Goal: Information Seeking & Learning: Learn about a topic

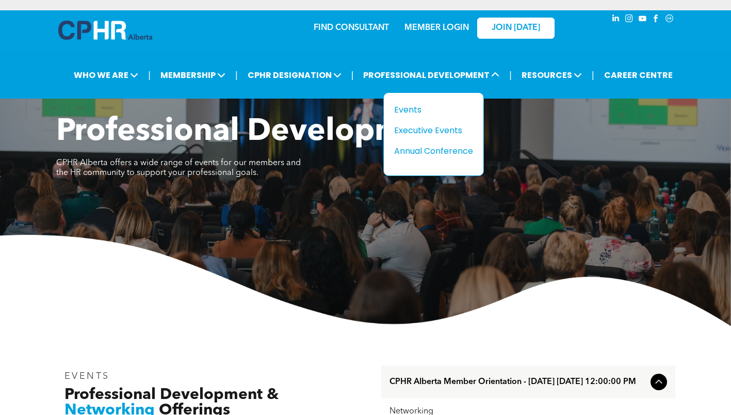
click at [410, 106] on div "Events" at bounding box center [429, 109] width 71 height 13
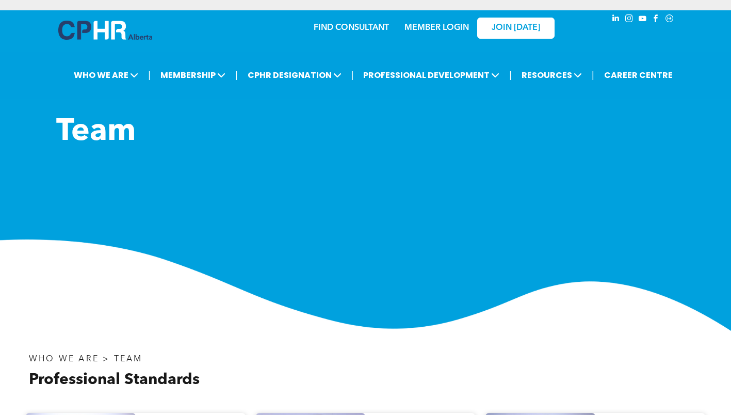
scroll to position [938, 0]
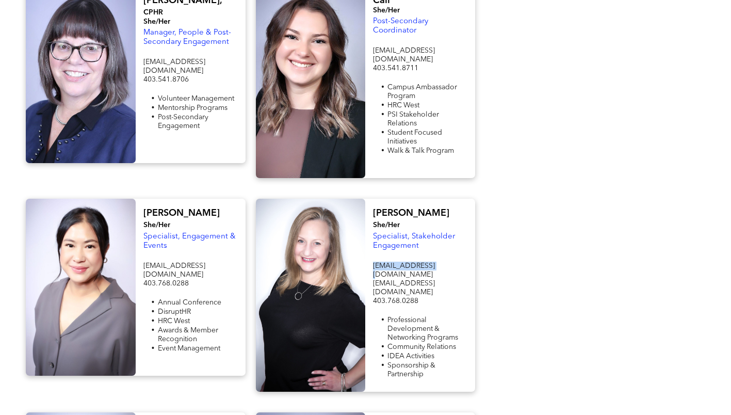
drag, startPoint x: 442, startPoint y: 224, endPoint x: 374, endPoint y: 224, distance: 68.1
click at [374, 262] on p "events@cphrab.ca" at bounding box center [420, 271] width 94 height 18
copy span "events@cphrab.ca"
click at [413, 262] on span "events@cphrab.ca" at bounding box center [404, 270] width 62 height 16
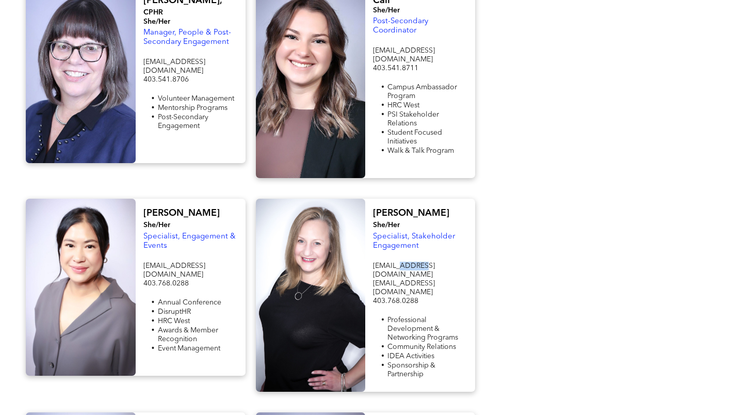
click at [413, 262] on span "events@cphrab.ca" at bounding box center [404, 270] width 62 height 16
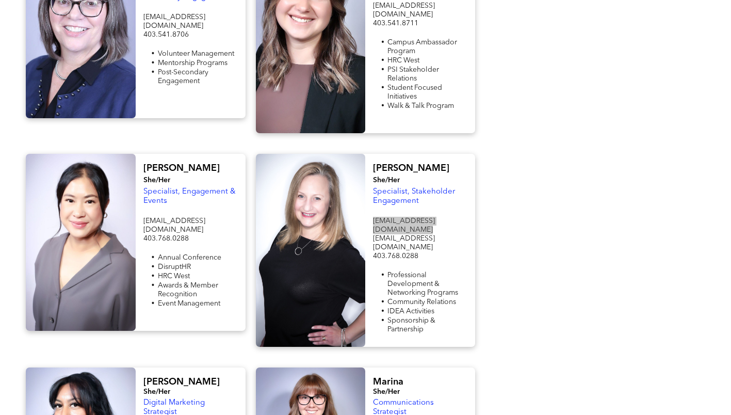
scroll to position [1041, 0]
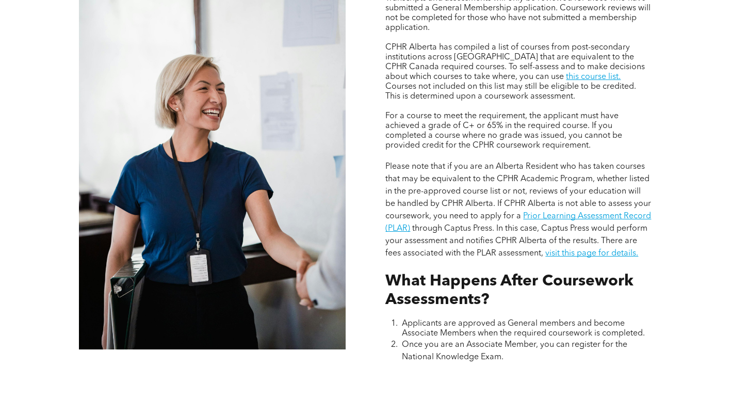
scroll to position [877, 0]
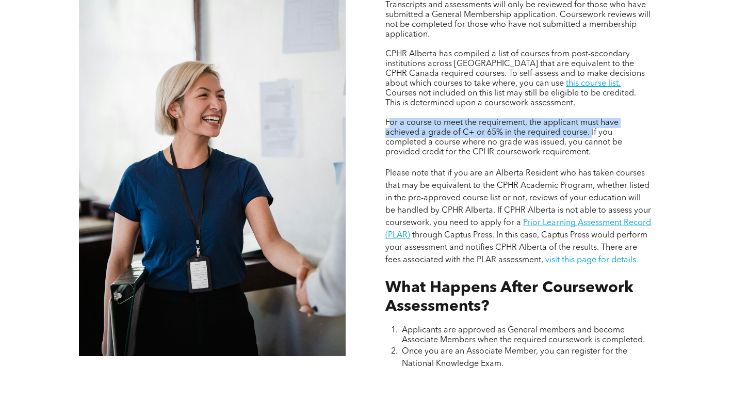
drag, startPoint x: 389, startPoint y: 118, endPoint x: 592, endPoint y: 130, distance: 203.6
click at [592, 130] on span "For a course to meet the requirement, the applicant must have achieved a grade …" at bounding box center [503, 138] width 237 height 38
copy span "or a course to meet the requirement, the applicant must have achieved a grade o…"
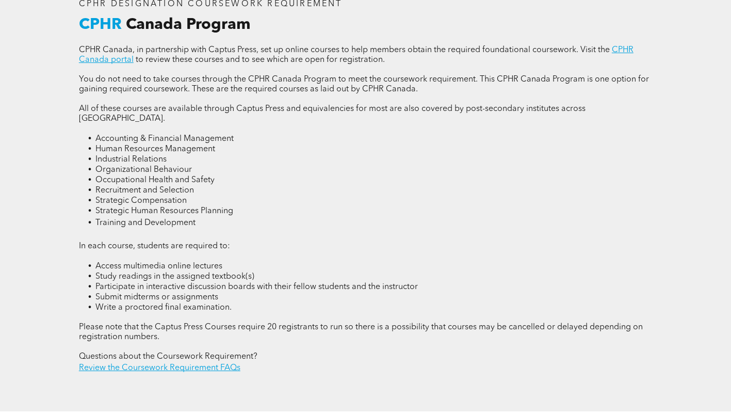
scroll to position [1342, 0]
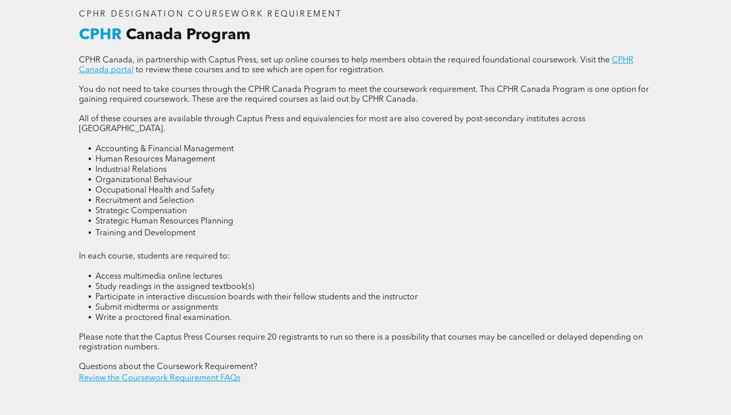
click at [124, 71] on link "CPHR Canada portal" at bounding box center [356, 65] width 555 height 18
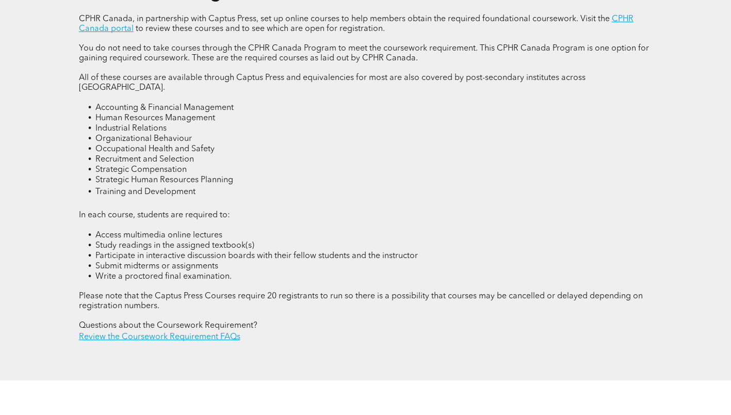
scroll to position [1290, 0]
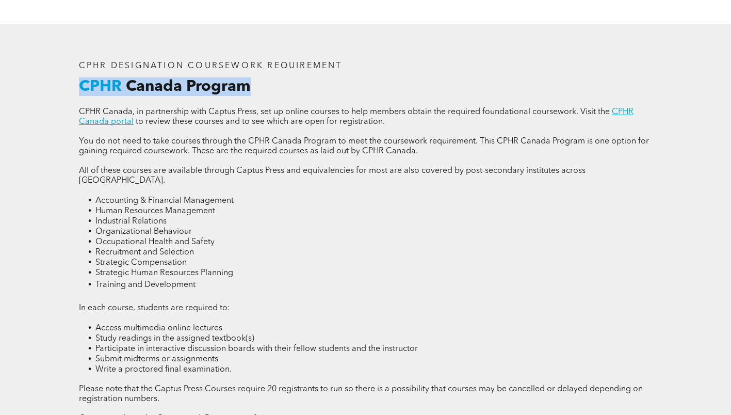
drag, startPoint x: 83, startPoint y: 87, endPoint x: 259, endPoint y: 90, distance: 176.5
click at [259, 90] on h3 "CPHR Canada Program" at bounding box center [365, 86] width 573 height 19
click at [122, 125] on link "CPHR Canada portal" at bounding box center [356, 117] width 555 height 18
click at [263, 173] on span "All of these courses are available through Captus Press and equivalencies for m…" at bounding box center [332, 176] width 507 height 18
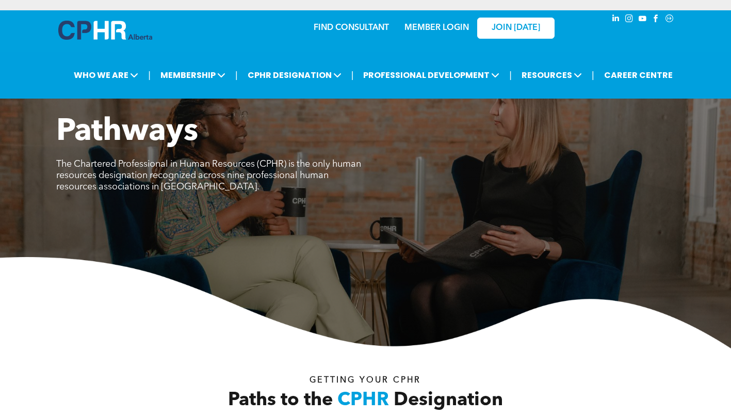
scroll to position [3019, 0]
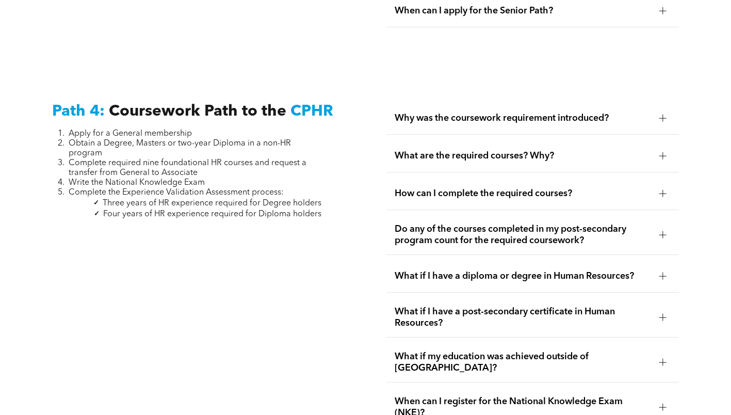
click at [382, 94] on div "Why was the coursework requirement introduced? CPHR Canada implemented the cour…" at bounding box center [532, 265] width 309 height 342
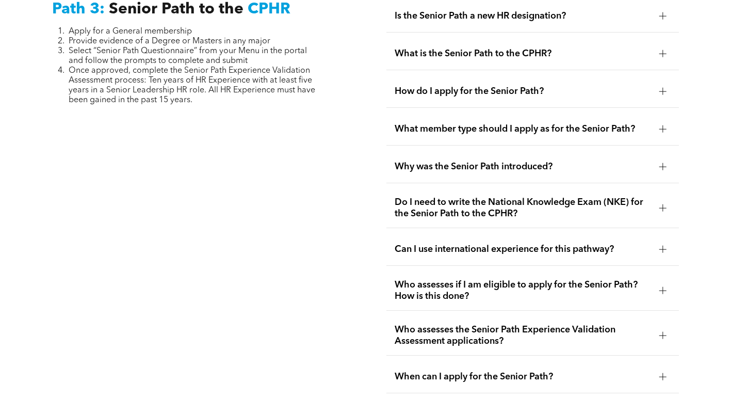
scroll to position [2503, 0]
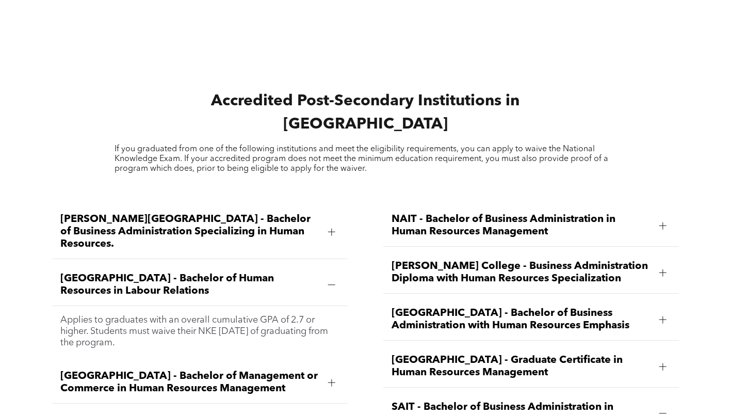
scroll to position [1290, 0]
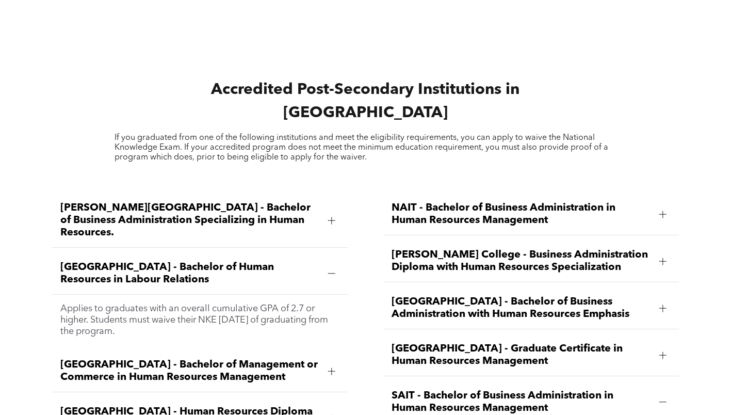
click at [286, 359] on span "[GEOGRAPHIC_DATA] - Bachelor of Management or Commerce in Human Resources Manag…" at bounding box center [190, 371] width 260 height 25
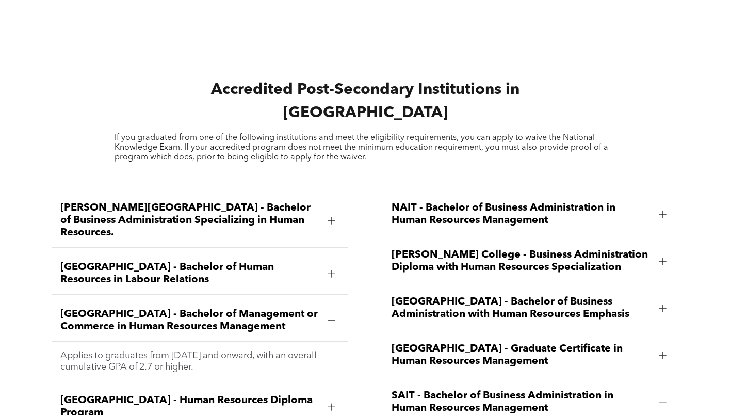
click at [287, 261] on span "Athabasca University - Bachelor of Human Resources in Labour Relations" at bounding box center [190, 273] width 260 height 25
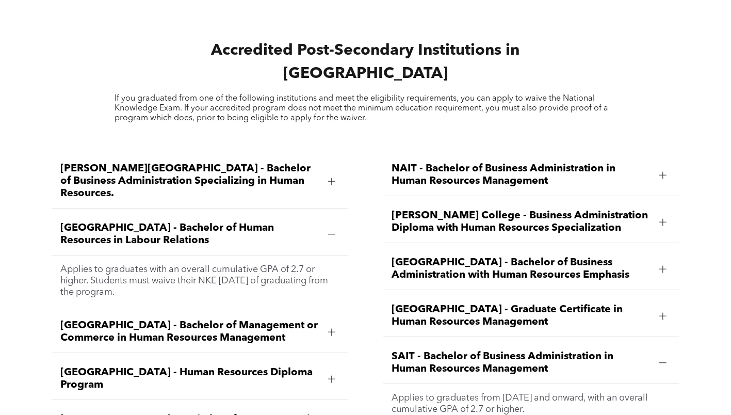
scroll to position [1342, 0]
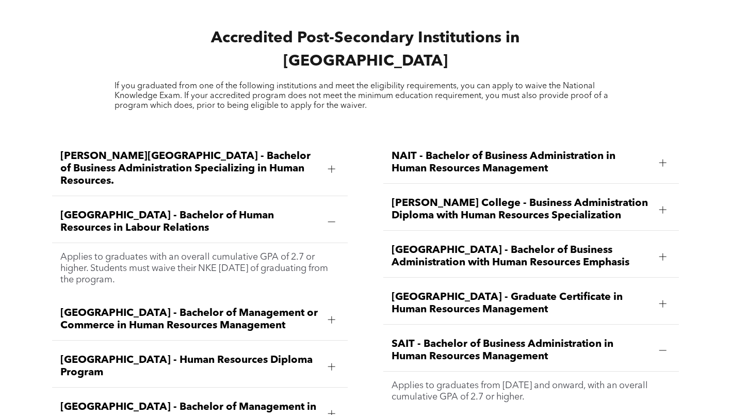
click at [282, 307] on span "Athabasca University - Bachelor of Management or Commerce in Human Resources Ma…" at bounding box center [190, 319] width 260 height 25
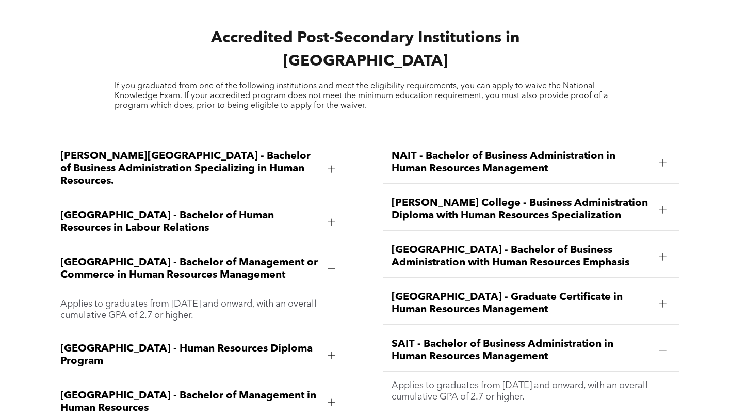
click at [267, 209] on span "Athabasca University - Bachelor of Human Resources in Labour Relations" at bounding box center [190, 221] width 260 height 25
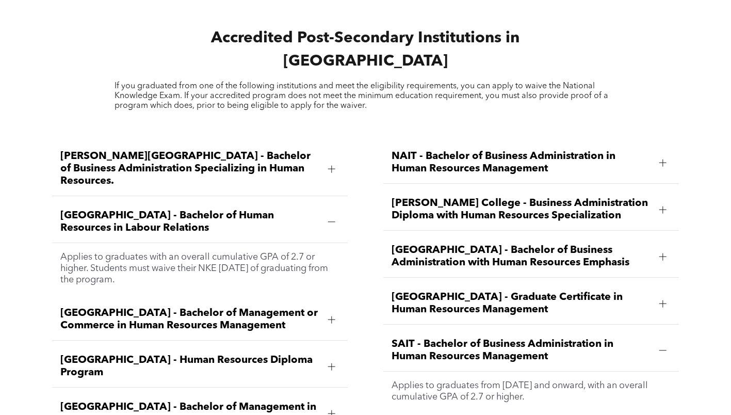
click at [373, 126] on div "Ambrose University - Bachelor of Business Administration Specializing in Human …" at bounding box center [365, 389] width 731 height 526
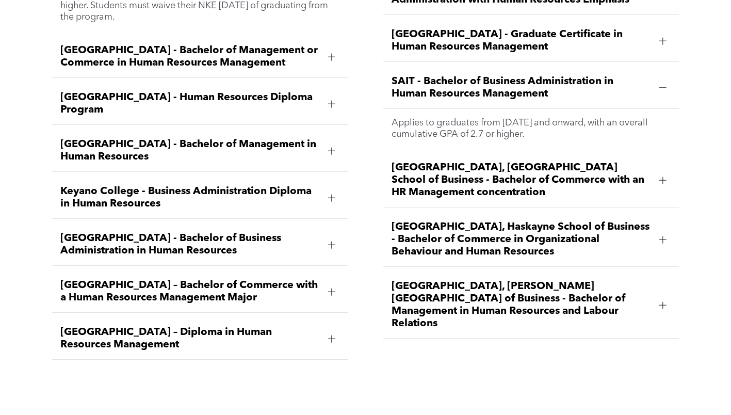
scroll to position [1449, 0]
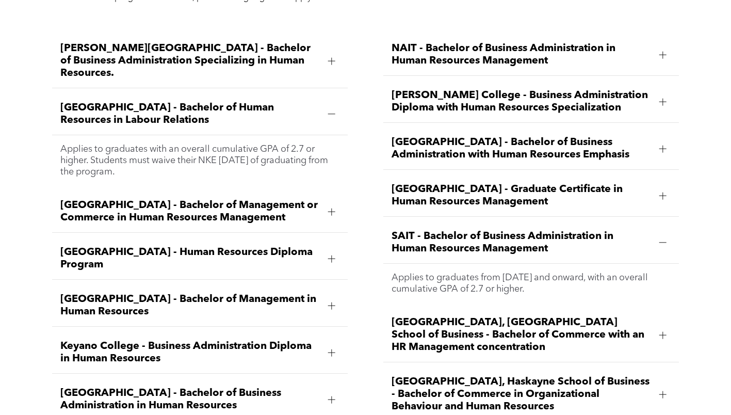
click at [122, 93] on div "Athabasca University - Bachelor of Human Resources in Labour Relations" at bounding box center [200, 114] width 296 height 42
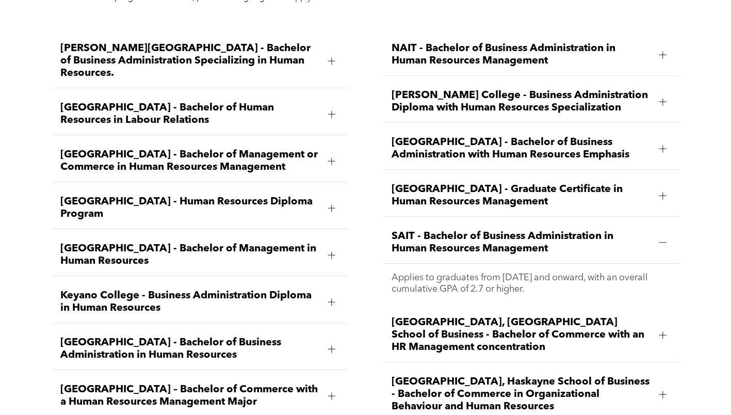
click at [469, 232] on div "SAIT - Bachelor of Business Administration in Human Resources Management" at bounding box center [531, 243] width 296 height 42
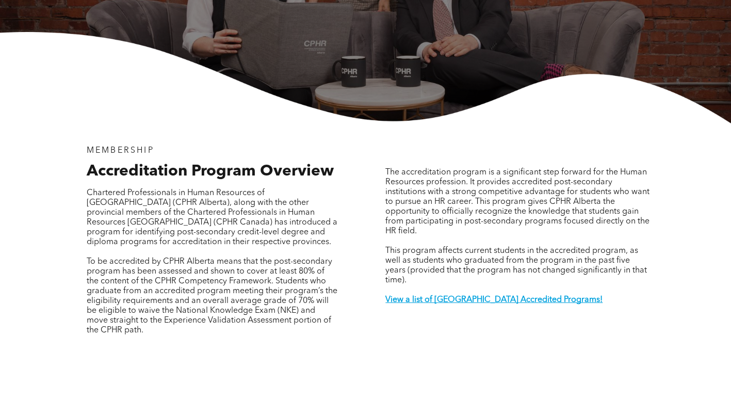
scroll to position [310, 0]
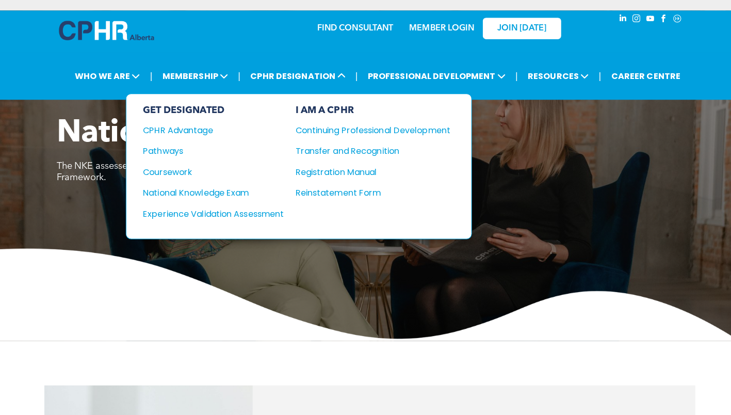
click at [180, 172] on div "Coursework" at bounding box center [203, 170] width 125 height 13
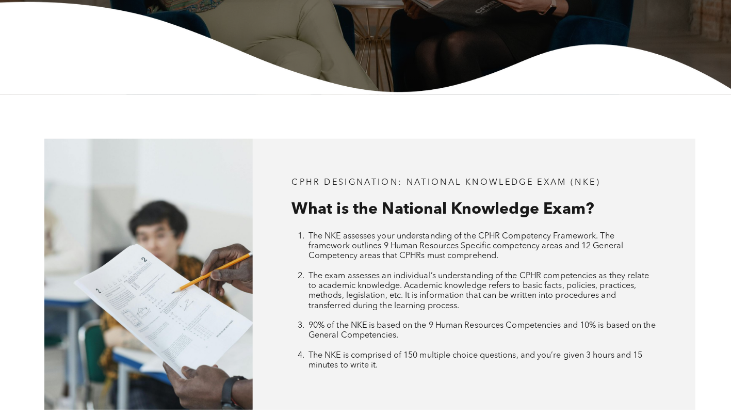
scroll to position [51, 0]
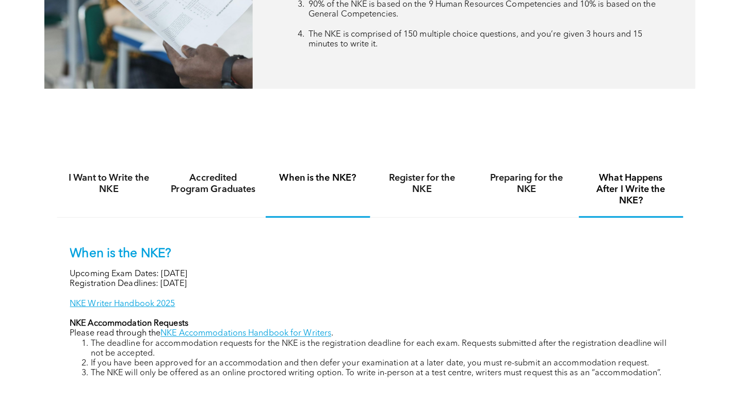
click at [654, 197] on h4 "What Happens After I Write the NKE?" at bounding box center [624, 187] width 85 height 34
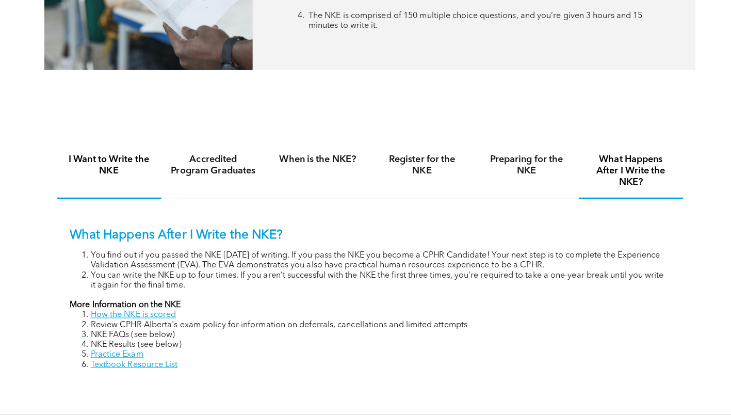
scroll to position [561, 0]
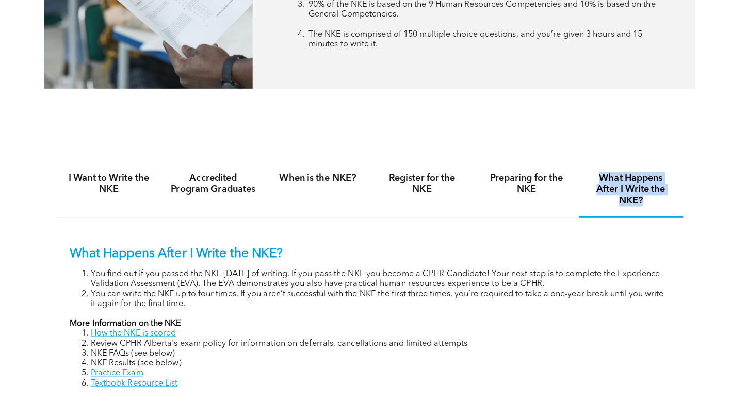
drag, startPoint x: 585, startPoint y: 173, endPoint x: 665, endPoint y: 203, distance: 85.6
click at [665, 203] on h4 "What Happens After I Write the NKE?" at bounding box center [624, 187] width 85 height 34
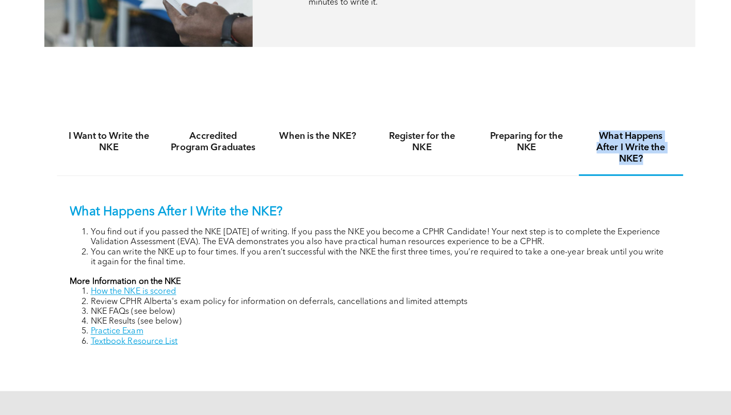
scroll to position [607, 0]
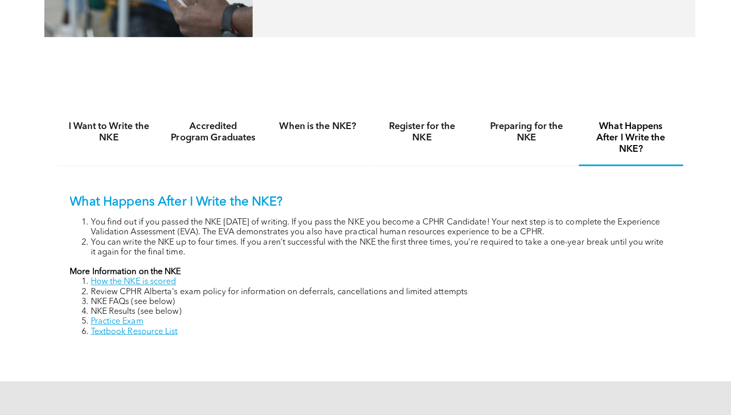
click at [205, 338] on div "What Happens After I Write the NKE? You find out if you passed the NKE within 8…" at bounding box center [365, 260] width 619 height 182
drag, startPoint x: 151, startPoint y: 321, endPoint x: 85, endPoint y: 319, distance: 66.6
click at [90, 319] on li "Practice Exam" at bounding box center [376, 323] width 573 height 10
click at [437, 348] on div "What Happens After I Write the NKE? You find out if you passed the NKE within 8…" at bounding box center [365, 260] width 619 height 182
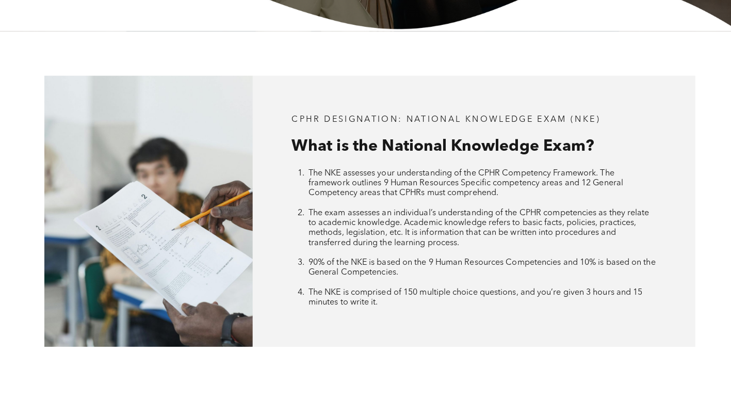
scroll to position [0, 0]
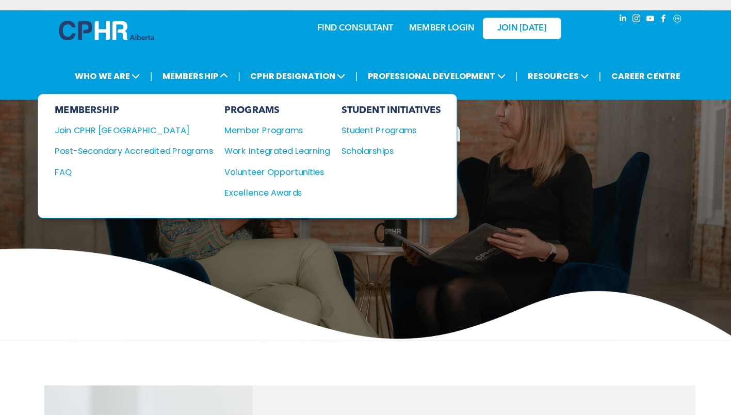
click at [130, 150] on div "Post-Secondary Accredited Programs" at bounding box center [124, 149] width 141 height 13
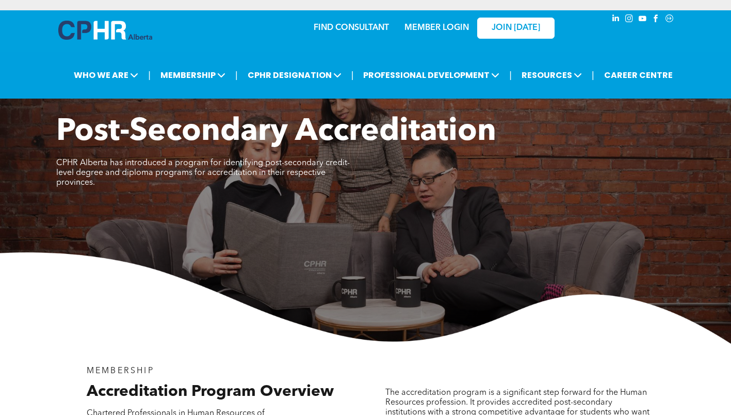
drag, startPoint x: 121, startPoint y: 293, endPoint x: 121, endPoint y: 285, distance: 8.3
click at [121, 293] on img at bounding box center [365, 297] width 731 height 91
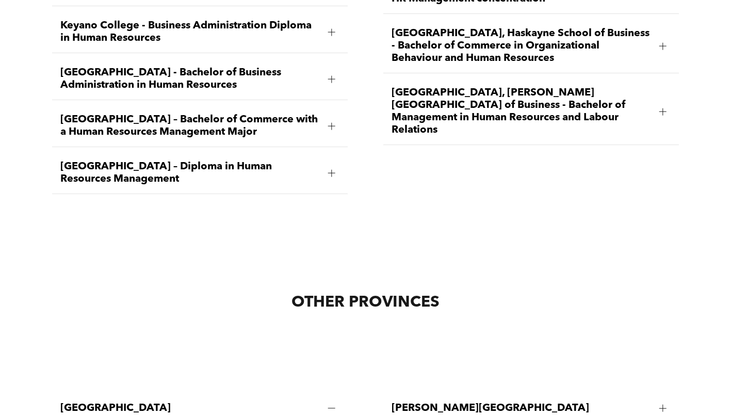
scroll to position [1956, 0]
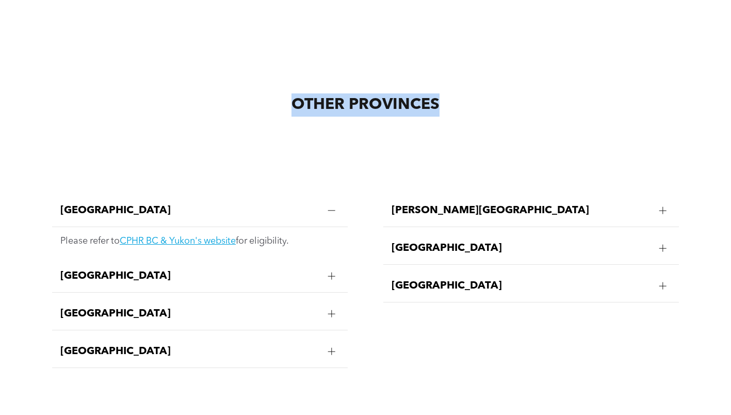
drag, startPoint x: 208, startPoint y: 75, endPoint x: 501, endPoint y: 71, distance: 292.6
click at [501, 85] on div "OTHER PROVINCES" at bounding box center [365, 128] width 643 height 86
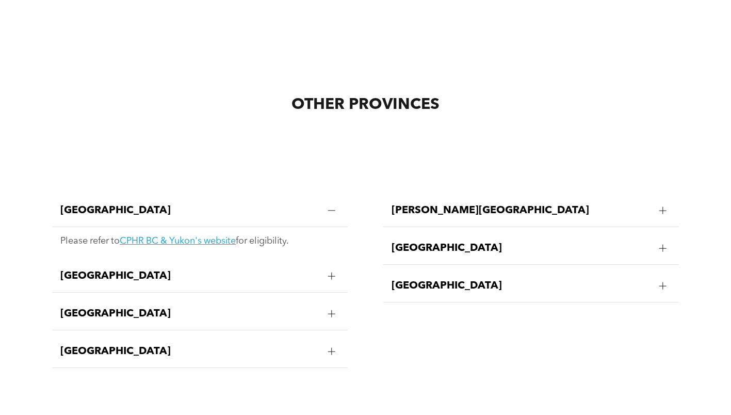
click at [202, 270] on span "[GEOGRAPHIC_DATA]" at bounding box center [190, 276] width 260 height 12
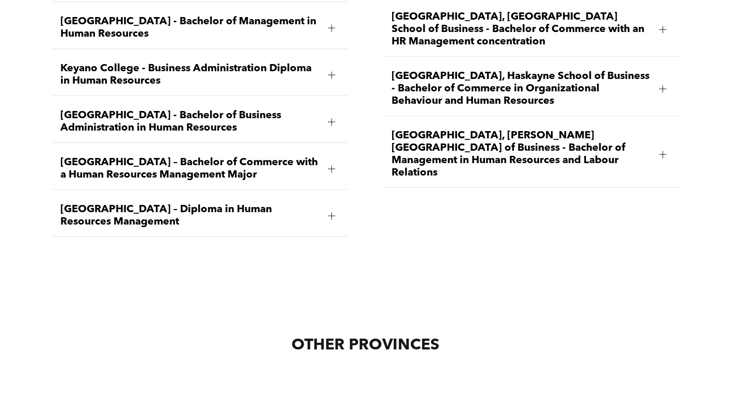
scroll to position [1698, 0]
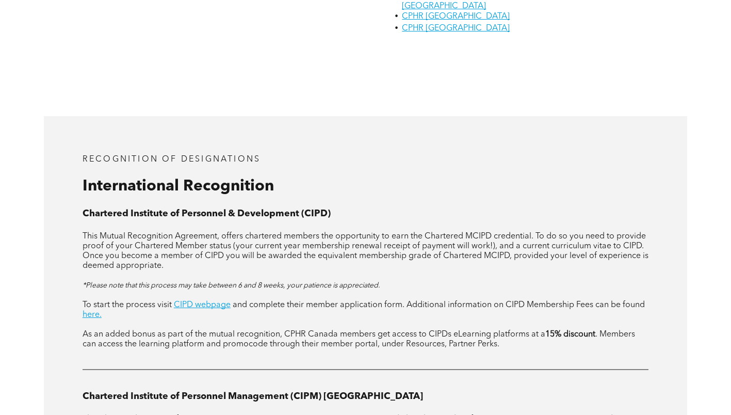
scroll to position [1135, 0]
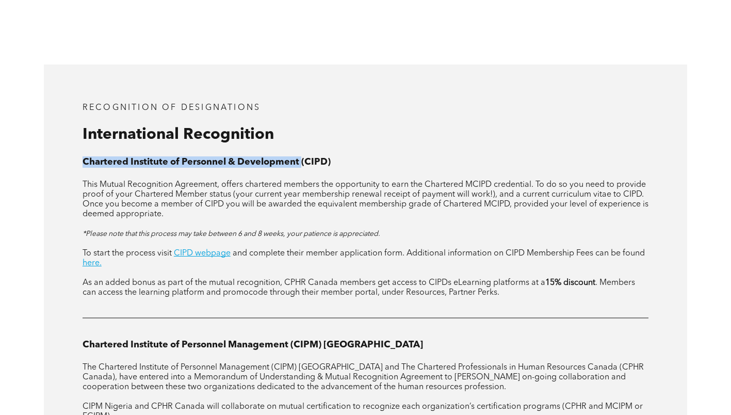
drag, startPoint x: 301, startPoint y: 96, endPoint x: 64, endPoint y: 100, distance: 236.9
click at [64, 100] on div "RECOGNITION OF DESIGNATIONS International Recognition Chartered Institute of Pe…" at bounding box center [365, 281] width 643 height 435
